Goal: Transaction & Acquisition: Purchase product/service

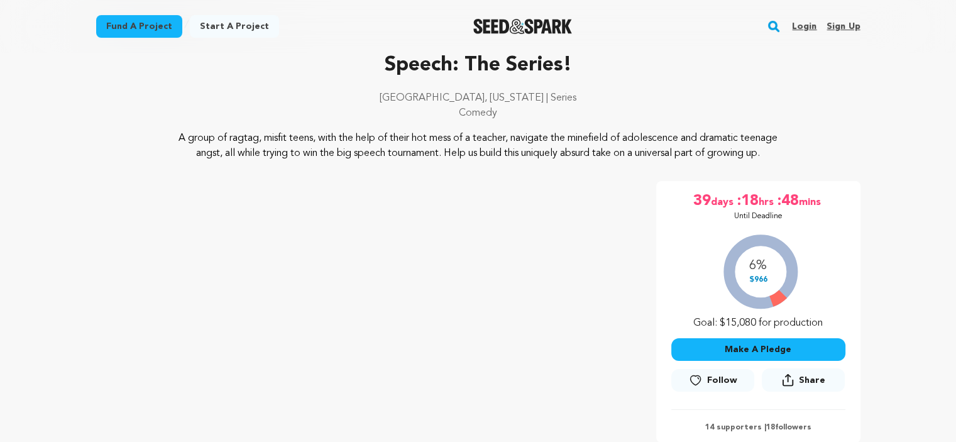
scroll to position [217, 0]
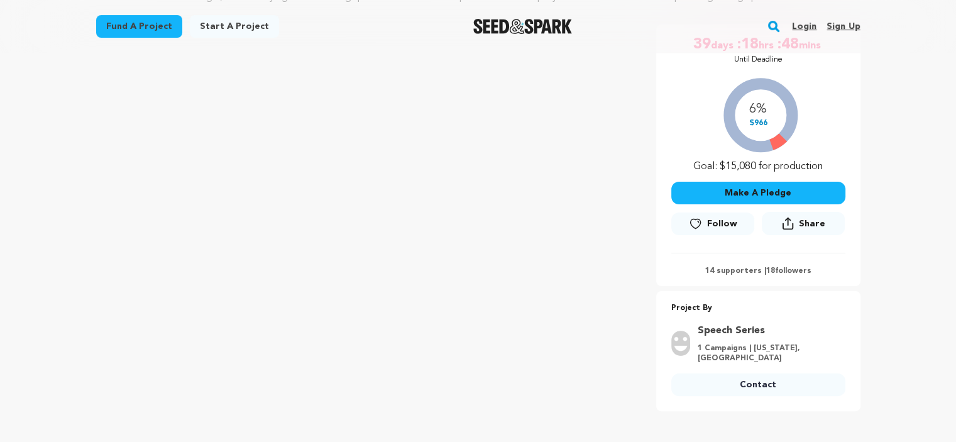
click at [733, 204] on button "Make A Pledge" at bounding box center [758, 193] width 174 height 23
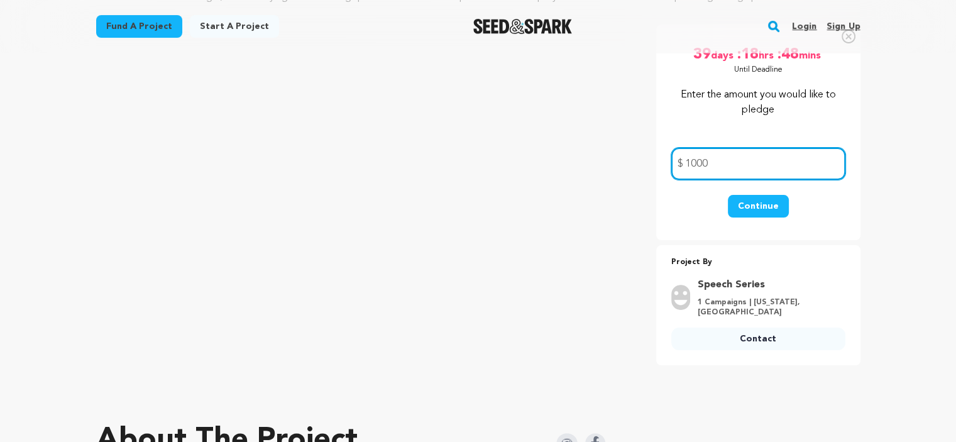
type input "1000"
click at [758, 217] on button "Continue" at bounding box center [758, 206] width 61 height 23
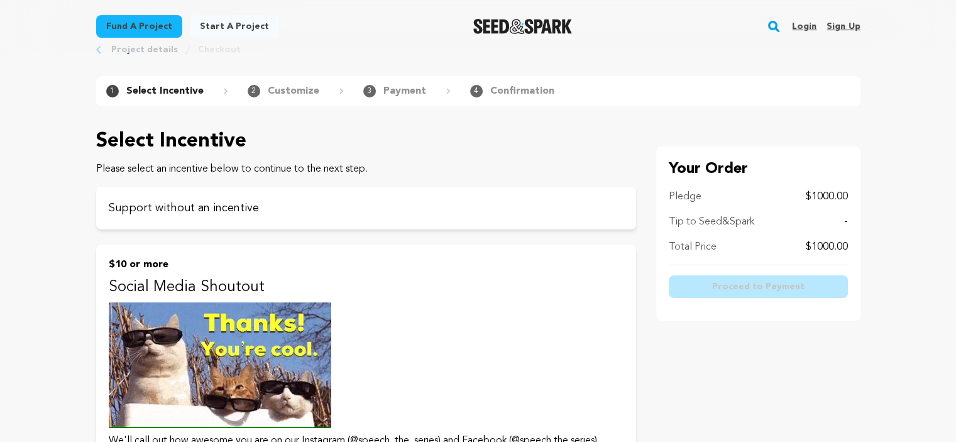
scroll to position [107, 0]
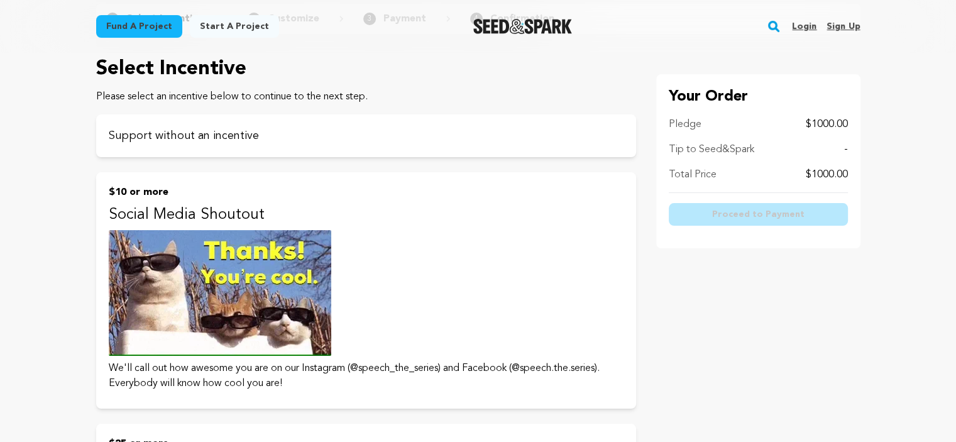
click at [679, 149] on p "Tip to Seed&Spark" at bounding box center [711, 149] width 85 height 15
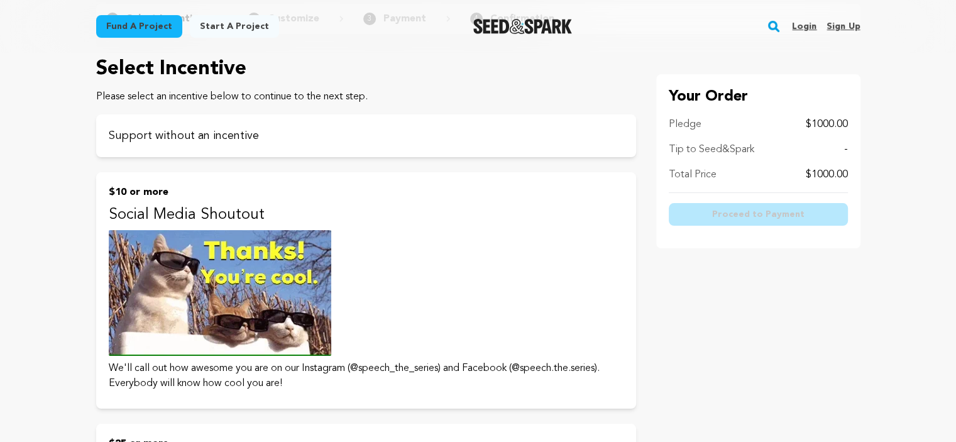
click at [687, 178] on p "Total Price" at bounding box center [693, 174] width 48 height 15
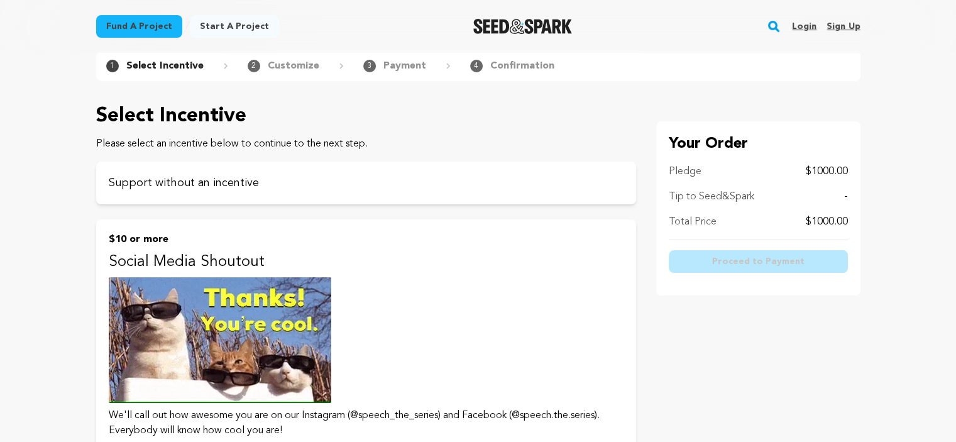
scroll to position [20, 0]
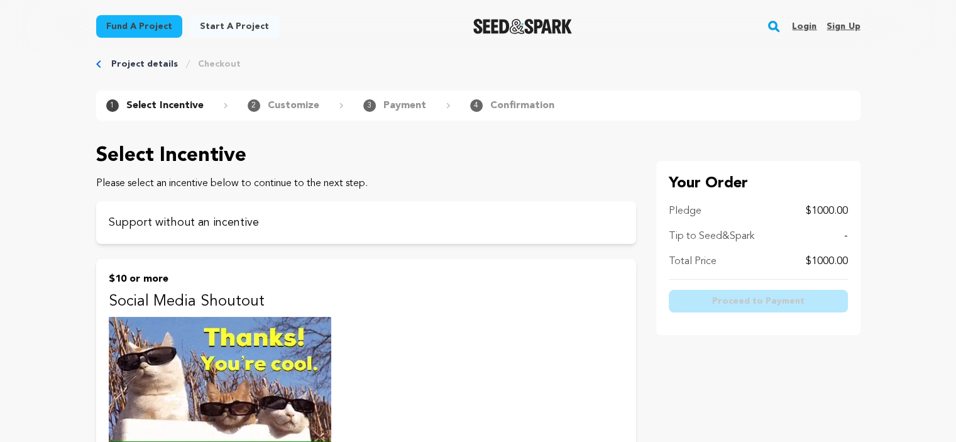
click at [951, 48] on div "Fund a project Start a project Search Login Sign up Start a project Open main m…" at bounding box center [478, 26] width 956 height 53
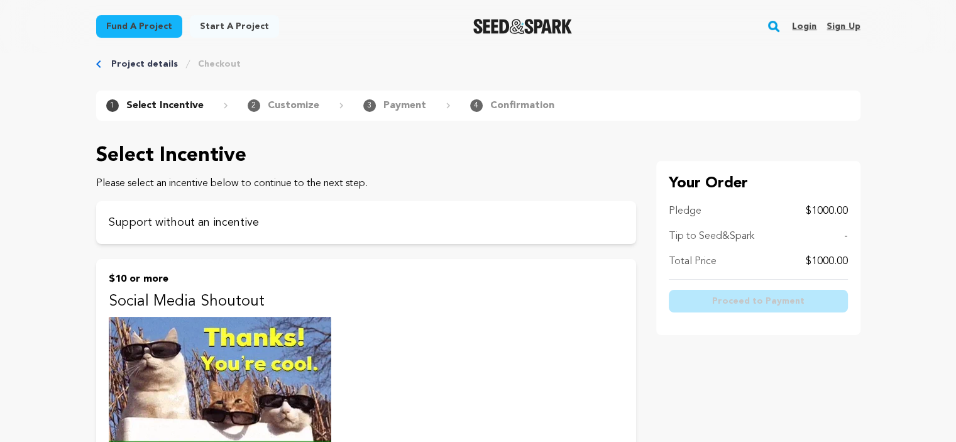
click at [951, 48] on div "Fund a project Start a project Search Login Sign up Start a project Open main m…" at bounding box center [478, 26] width 956 height 53
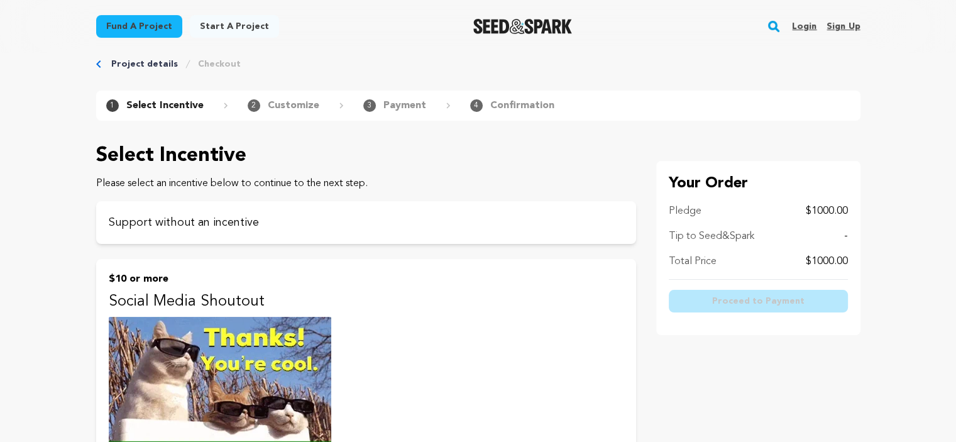
click at [951, 45] on div "Fund a project Start a project Search Login Sign up Start a project Open main m…" at bounding box center [478, 26] width 956 height 53
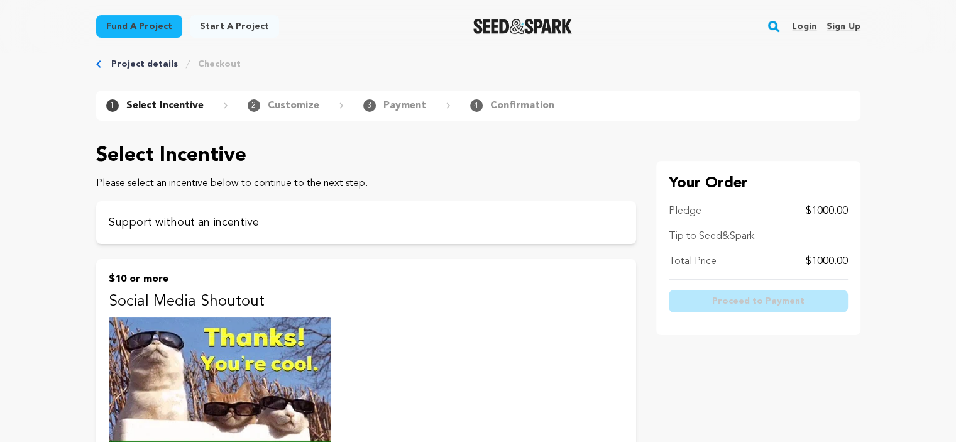
click at [365, 107] on span "3" at bounding box center [369, 105] width 13 height 13
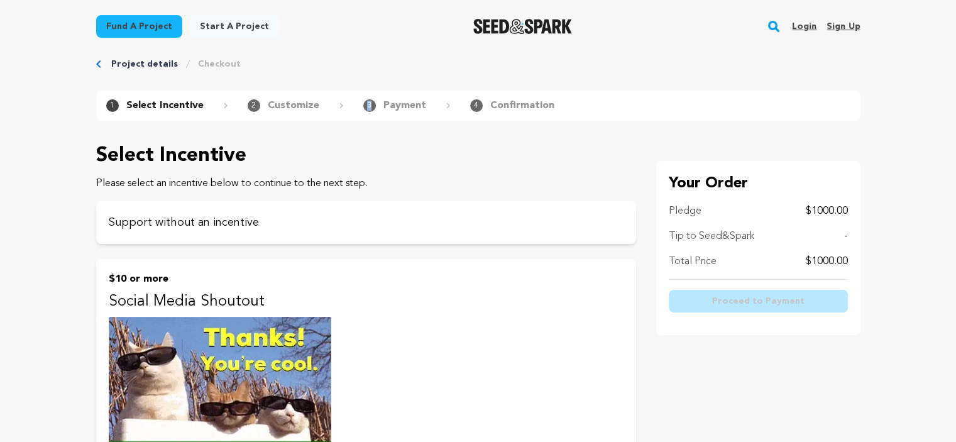
click at [364, 106] on span "3" at bounding box center [369, 105] width 13 height 13
click at [398, 106] on p "Payment" at bounding box center [404, 105] width 43 height 15
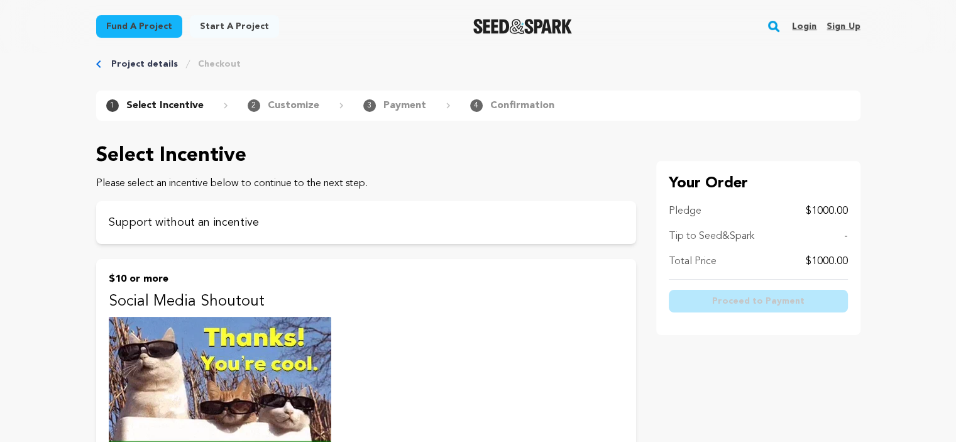
click at [505, 105] on p "Confirmation" at bounding box center [522, 105] width 64 height 15
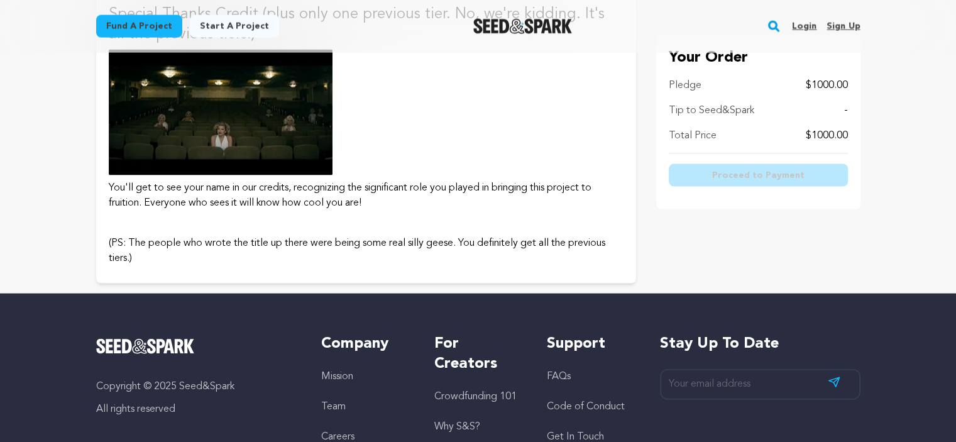
scroll to position [2705, 0]
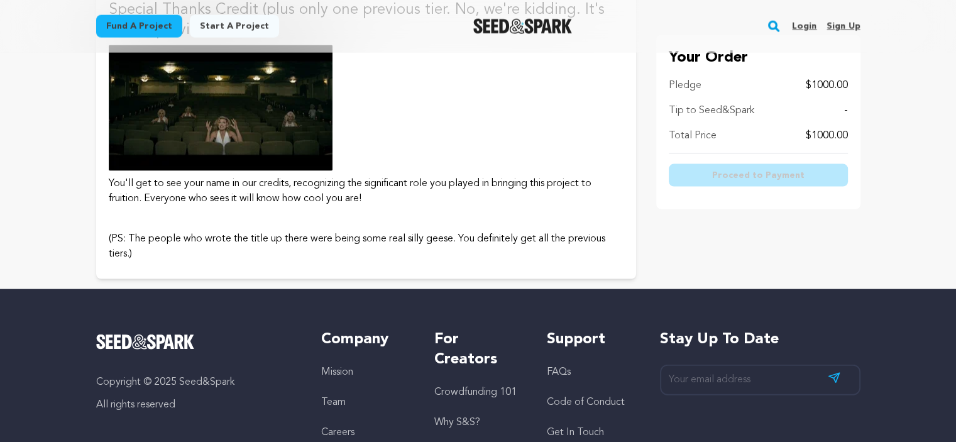
drag, startPoint x: 959, startPoint y: 330, endPoint x: 955, endPoint y: 362, distance: 32.3
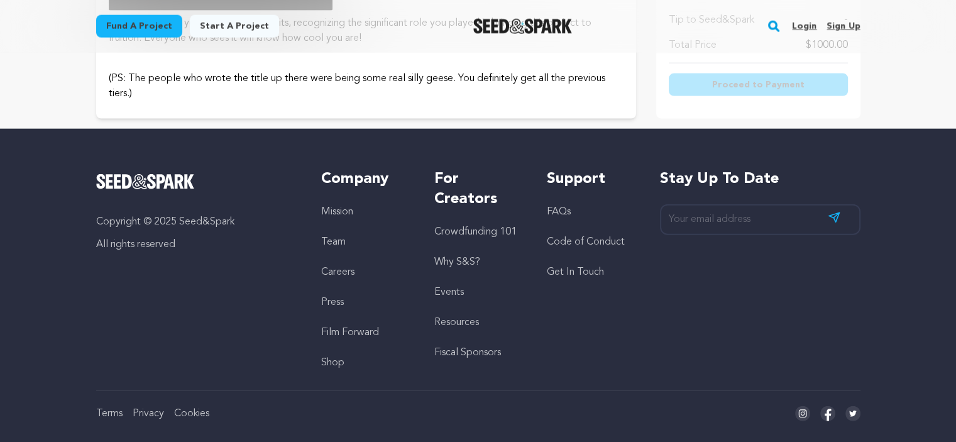
scroll to position [2884, 0]
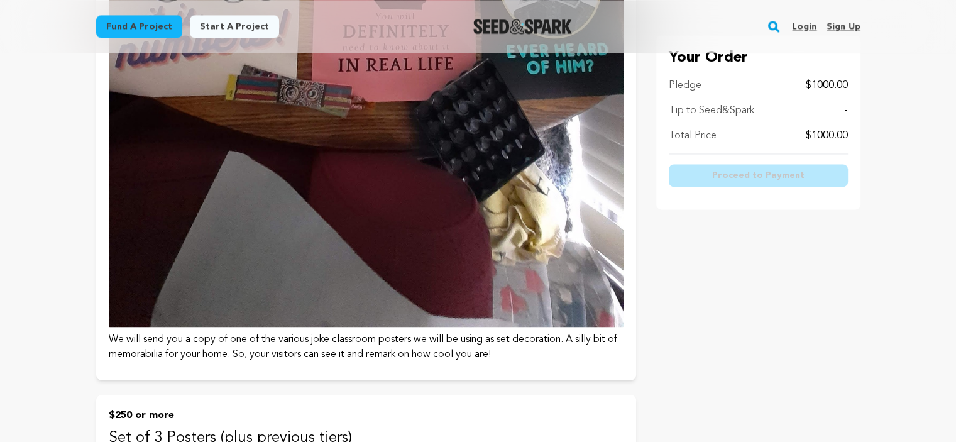
scroll to position [2024, 0]
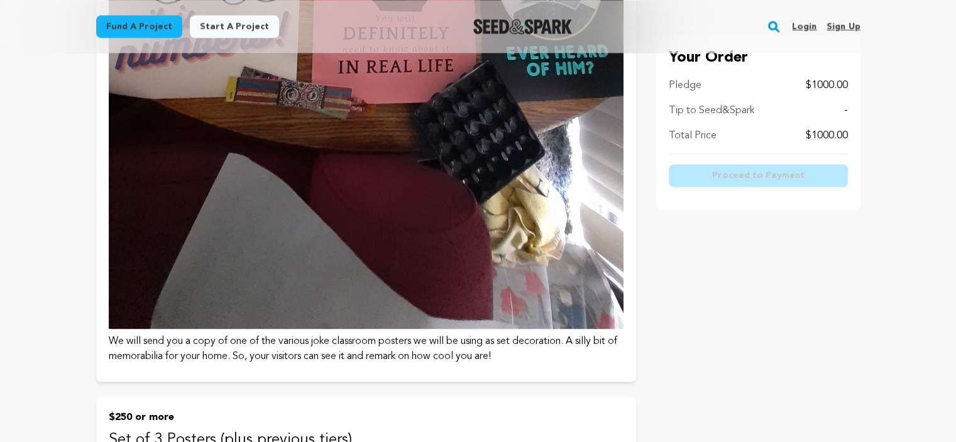
drag, startPoint x: 948, startPoint y: 249, endPoint x: 963, endPoint y: 232, distance: 22.7
drag, startPoint x: 955, startPoint y: 281, endPoint x: 951, endPoint y: 249, distance: 32.3
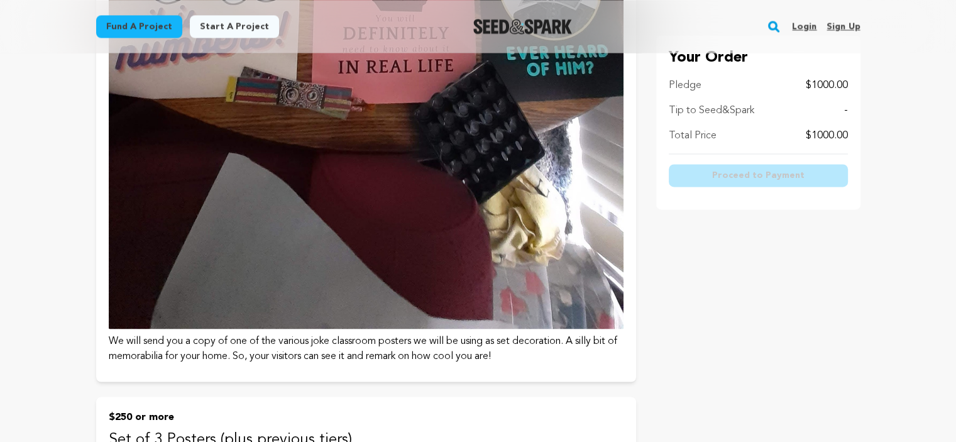
drag, startPoint x: 959, startPoint y: 289, endPoint x: 711, endPoint y: 327, distance: 251.1
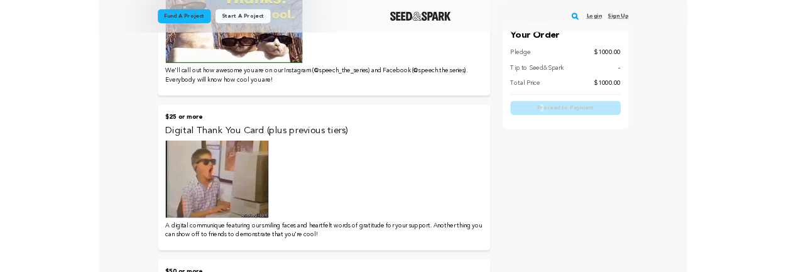
scroll to position [0, 0]
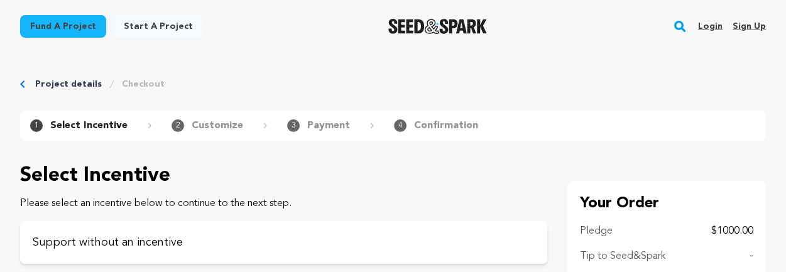
drag, startPoint x: 187, startPoint y: 122, endPoint x: 300, endPoint y: 133, distance: 113.0
click at [206, 124] on div "2 Customize" at bounding box center [220, 125] width 96 height 15
click at [319, 125] on p "Payment" at bounding box center [328, 125] width 43 height 15
click at [420, 126] on p "Confirmation" at bounding box center [446, 125] width 64 height 15
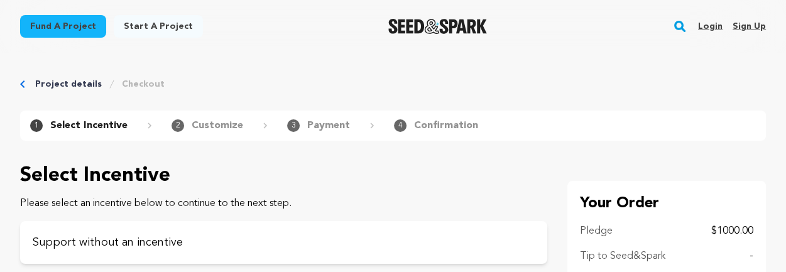
click at [420, 126] on p "Confirmation" at bounding box center [446, 125] width 64 height 15
click at [498, 90] on div "Project details Checkout" at bounding box center [393, 84] width 746 height 13
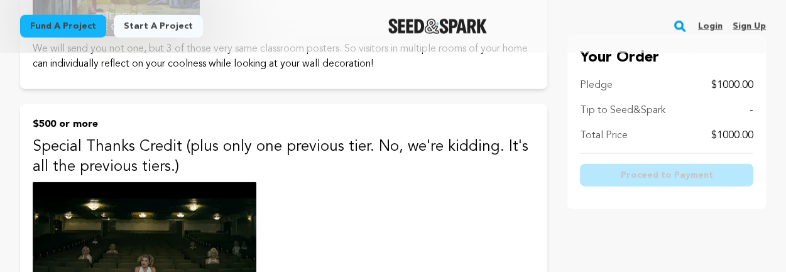
scroll to position [2805, 0]
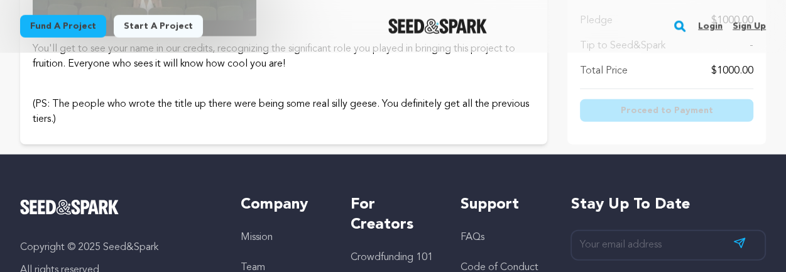
drag, startPoint x: 768, startPoint y: 243, endPoint x: 773, endPoint y: 194, distance: 48.6
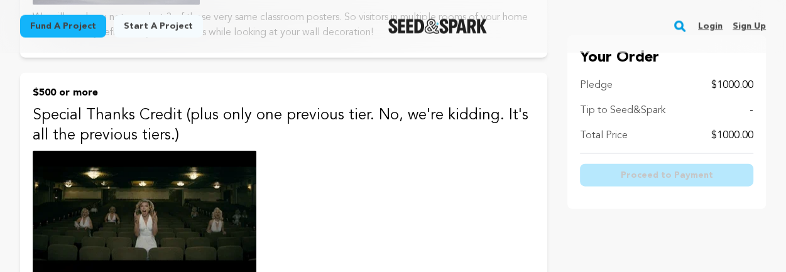
drag, startPoint x: 784, startPoint y: 216, endPoint x: 779, endPoint y: 207, distance: 9.6
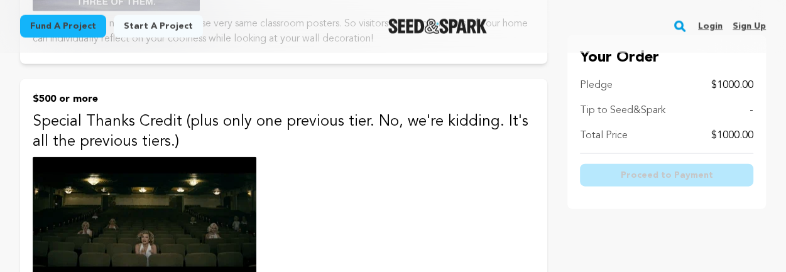
click at [116, 119] on p "Special Thanks Credit (plus only one previous tier. No, we're kidding. It's all…" at bounding box center [284, 132] width 502 height 40
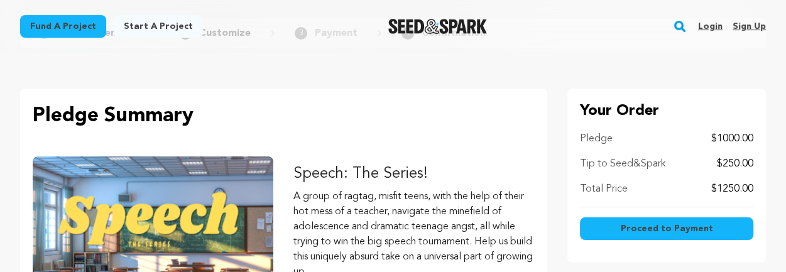
scroll to position [120, 0]
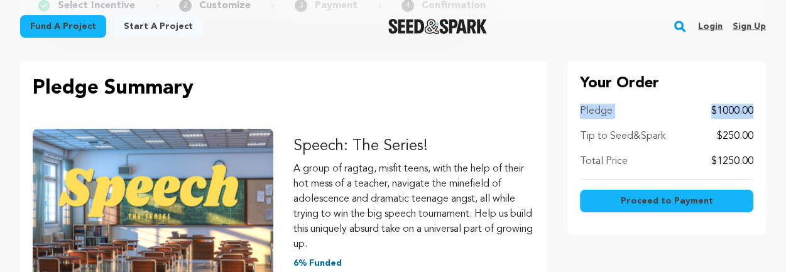
drag, startPoint x: 783, startPoint y: 71, endPoint x: 776, endPoint y: 109, distance: 38.9
click at [758, 132] on div "Your Order Pledge $1000.00 Tip to Seed&Spark $250.00 Total Price $1250.00 Proce…" at bounding box center [666, 148] width 199 height 174
click at [754, 138] on div "Your Order Pledge $1000.00 Tip to Seed&Spark $250.00 Total Price $1250.00 Proce…" at bounding box center [666, 148] width 199 height 174
click at [752, 129] on p "$250.00" at bounding box center [735, 136] width 36 height 15
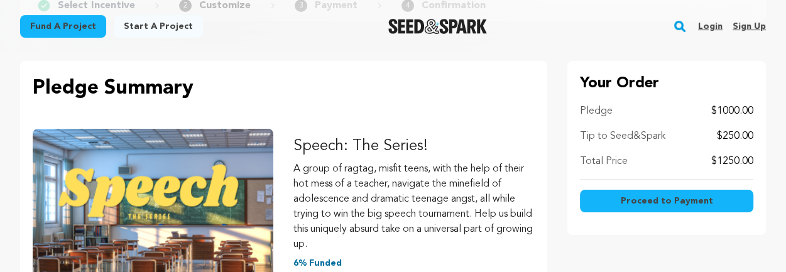
click at [754, 133] on div "Your Order Pledge $1000.00 Tip to Seed&Spark $250.00 Total Price $1250.00 Proce…" at bounding box center [666, 148] width 199 height 174
click at [743, 136] on p "$250.00" at bounding box center [735, 136] width 36 height 15
click at [734, 135] on p "$250.00" at bounding box center [735, 136] width 36 height 15
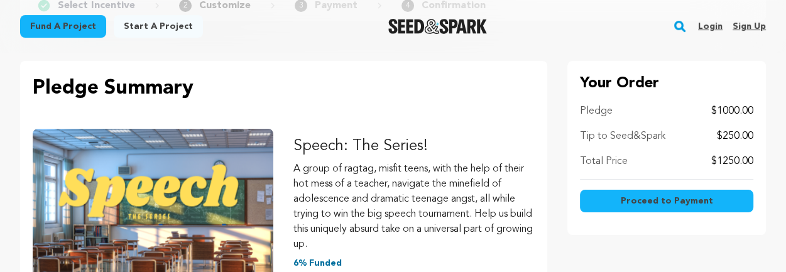
click at [740, 133] on p "$250.00" at bounding box center [735, 136] width 36 height 15
click at [611, 138] on p "Tip to Seed&Spark" at bounding box center [622, 136] width 85 height 15
click at [743, 137] on p "$250.00" at bounding box center [735, 136] width 36 height 15
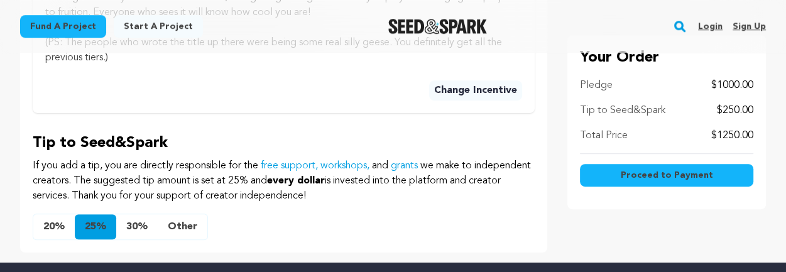
scroll to position [642, 0]
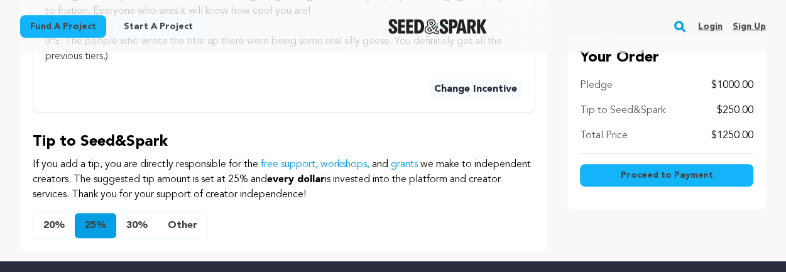
click at [178, 218] on button "Other" at bounding box center [183, 225] width 50 height 25
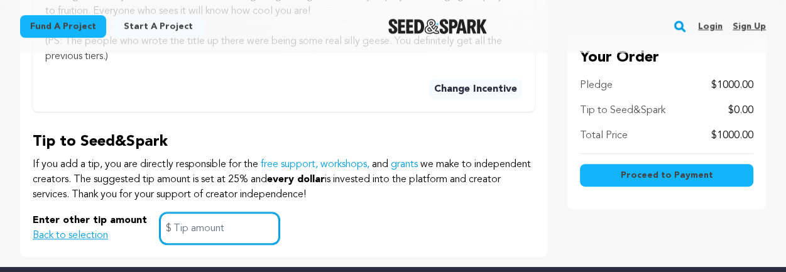
click at [213, 227] on input "text" at bounding box center [220, 228] width 120 height 32
